Goal: Task Accomplishment & Management: Complete application form

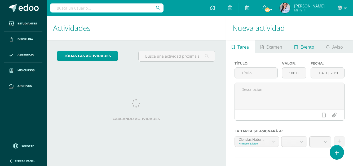
click at [299, 44] on link "Evento" at bounding box center [304, 46] width 32 height 13
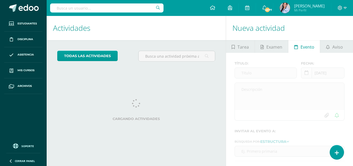
scroll to position [28, 0]
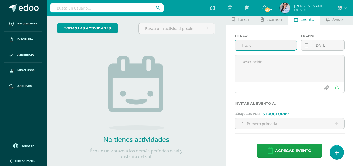
click at [267, 44] on input "text" at bounding box center [266, 45] width 62 height 10
type input "Cita entrega de notas"
click at [305, 45] on icon at bounding box center [306, 45] width 4 height 5
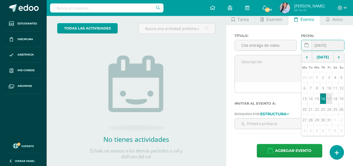
click at [330, 102] on td "17" at bounding box center [329, 98] width 6 height 11
type input "[DATE]"
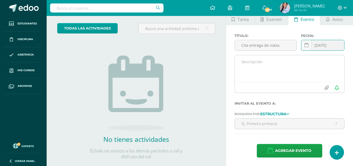
click at [274, 59] on textarea at bounding box center [289, 68] width 109 height 26
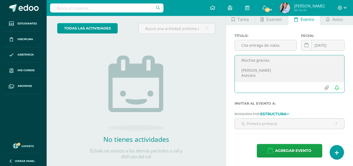
scroll to position [37, 0]
type textarea "Buenas tardes. Por este medio solicito su presencia el día [DATE] 7:30 en el co…"
click at [286, 114] on strong "Estructura" at bounding box center [273, 113] width 26 height 5
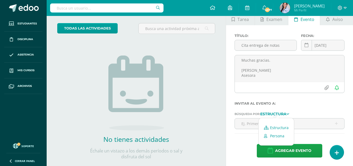
click at [284, 137] on link "Persona" at bounding box center [275, 135] width 35 height 8
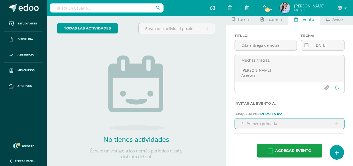
click at [279, 124] on input "text" at bounding box center [289, 123] width 109 height 10
type input "[PERSON_NAME]"
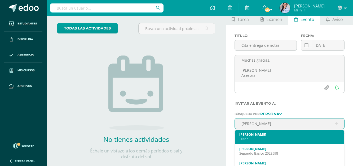
scroll to position [26, 0]
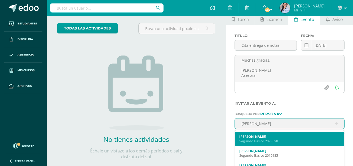
click at [286, 140] on div "Segundo Básico 2023598" at bounding box center [289, 140] width 100 height 5
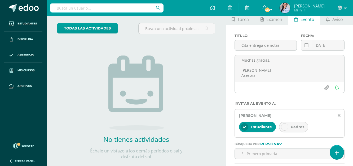
click at [295, 127] on span "Padres" at bounding box center [297, 126] width 14 height 5
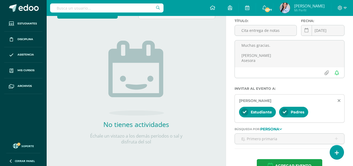
scroll to position [57, 0]
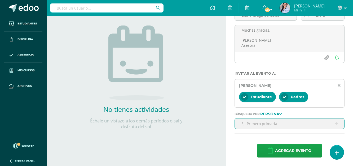
click at [271, 122] on input "text" at bounding box center [289, 123] width 109 height 10
type input "[PERSON_NAME]"
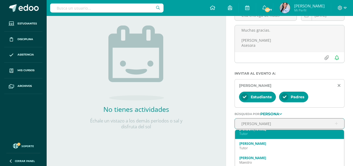
scroll to position [71, 0]
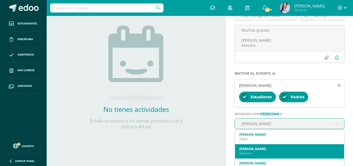
click at [264, 147] on div "[PERSON_NAME]" at bounding box center [289, 148] width 100 height 5
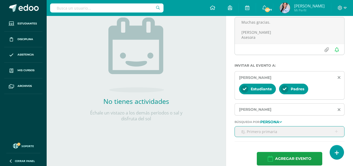
scroll to position [73, 0]
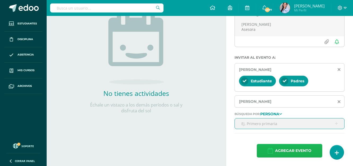
click at [288, 150] on span "Agregar evento" at bounding box center [293, 150] width 36 height 13
